Goal: Browse casually

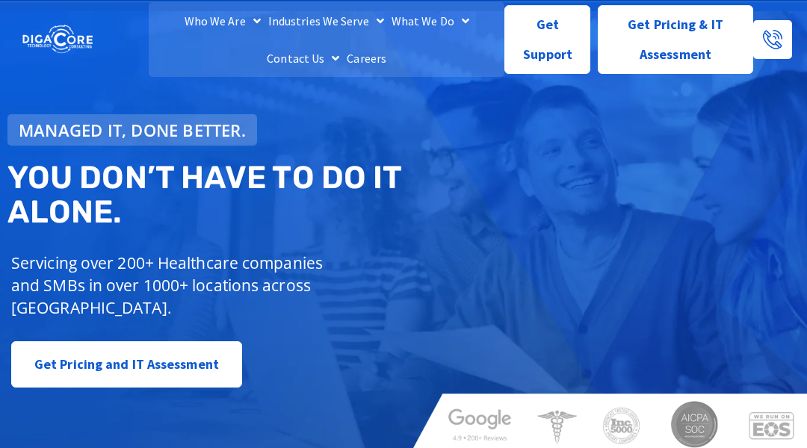
scroll to position [30, 0]
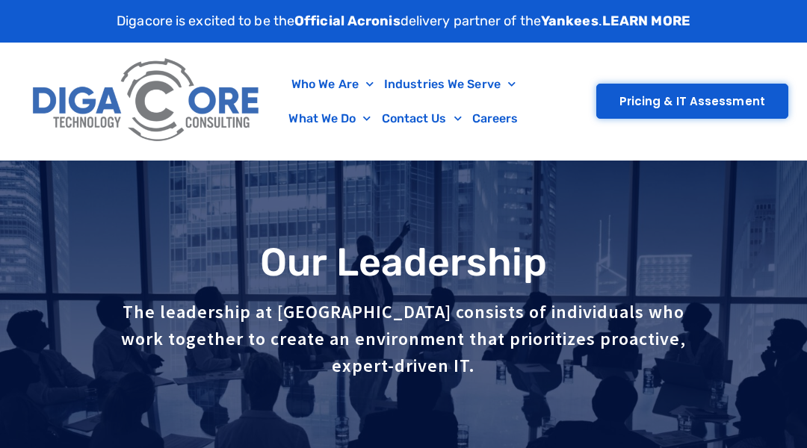
click at [75, 75] on img at bounding box center [146, 101] width 241 height 102
